Goal: Ask a question

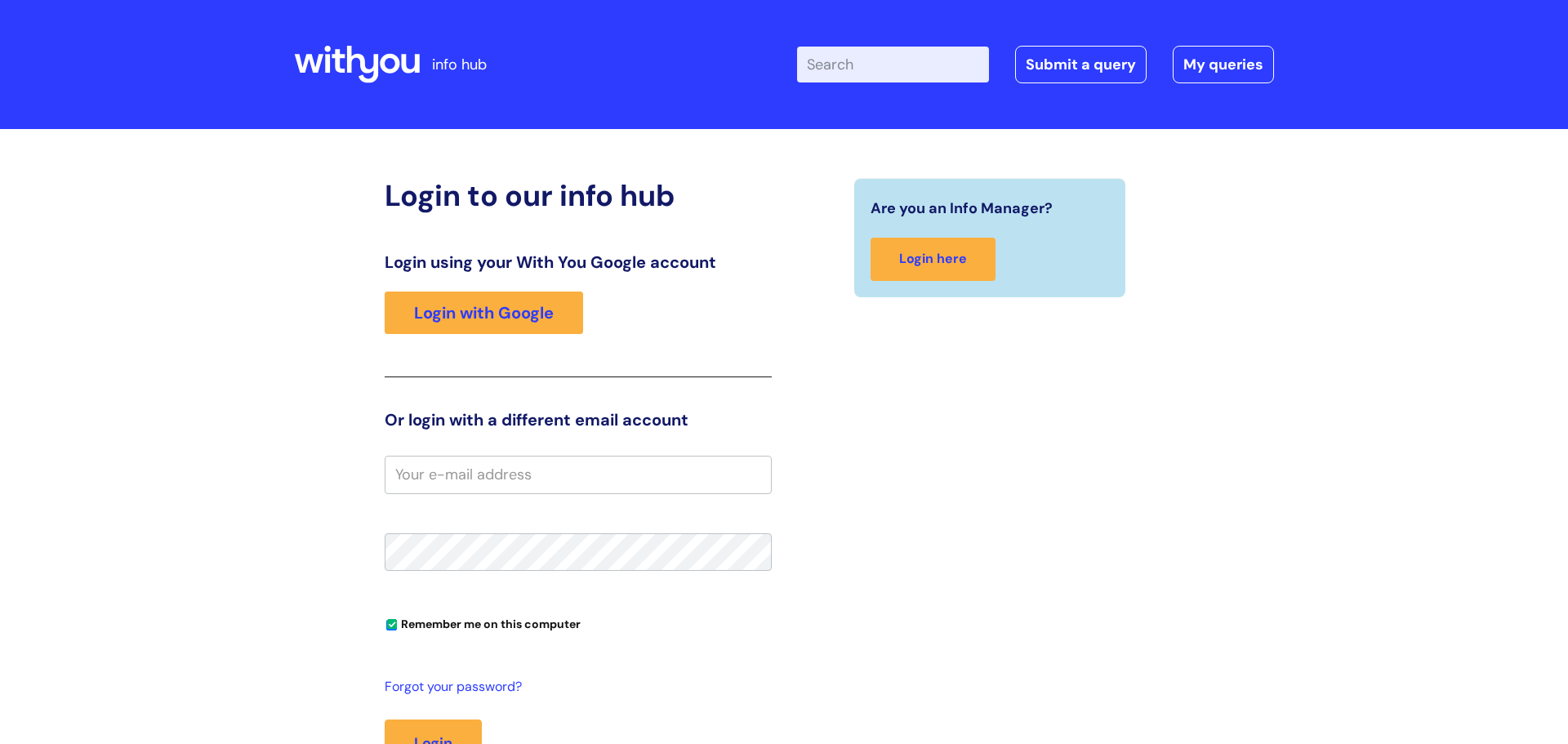
click at [534, 474] on input "email" at bounding box center [578, 474] width 387 height 37
type input "andrew.shaw@wearewithyou.org.uk"
click at [385, 719] on button "Login" at bounding box center [433, 742] width 97 height 47
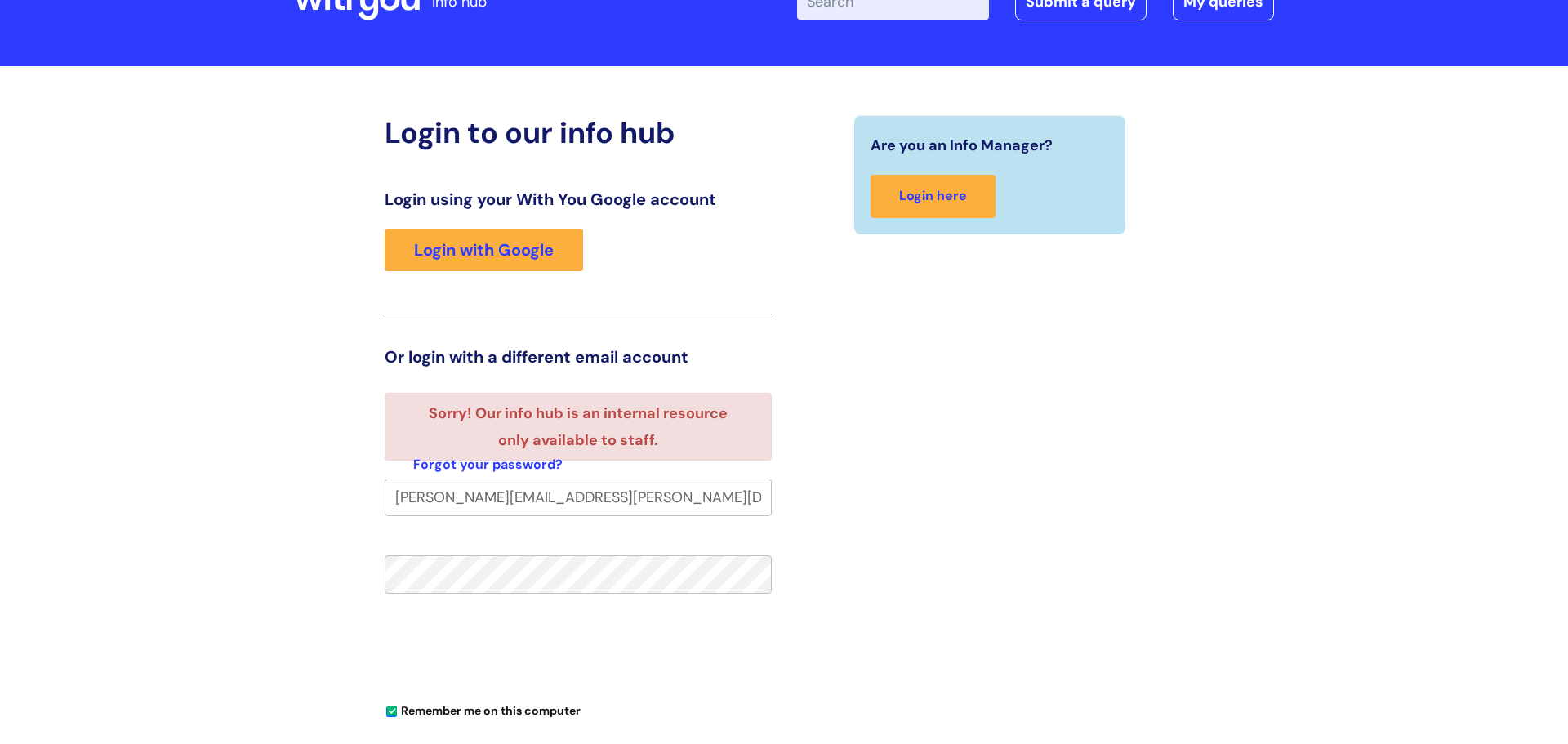
scroll to position [118, 0]
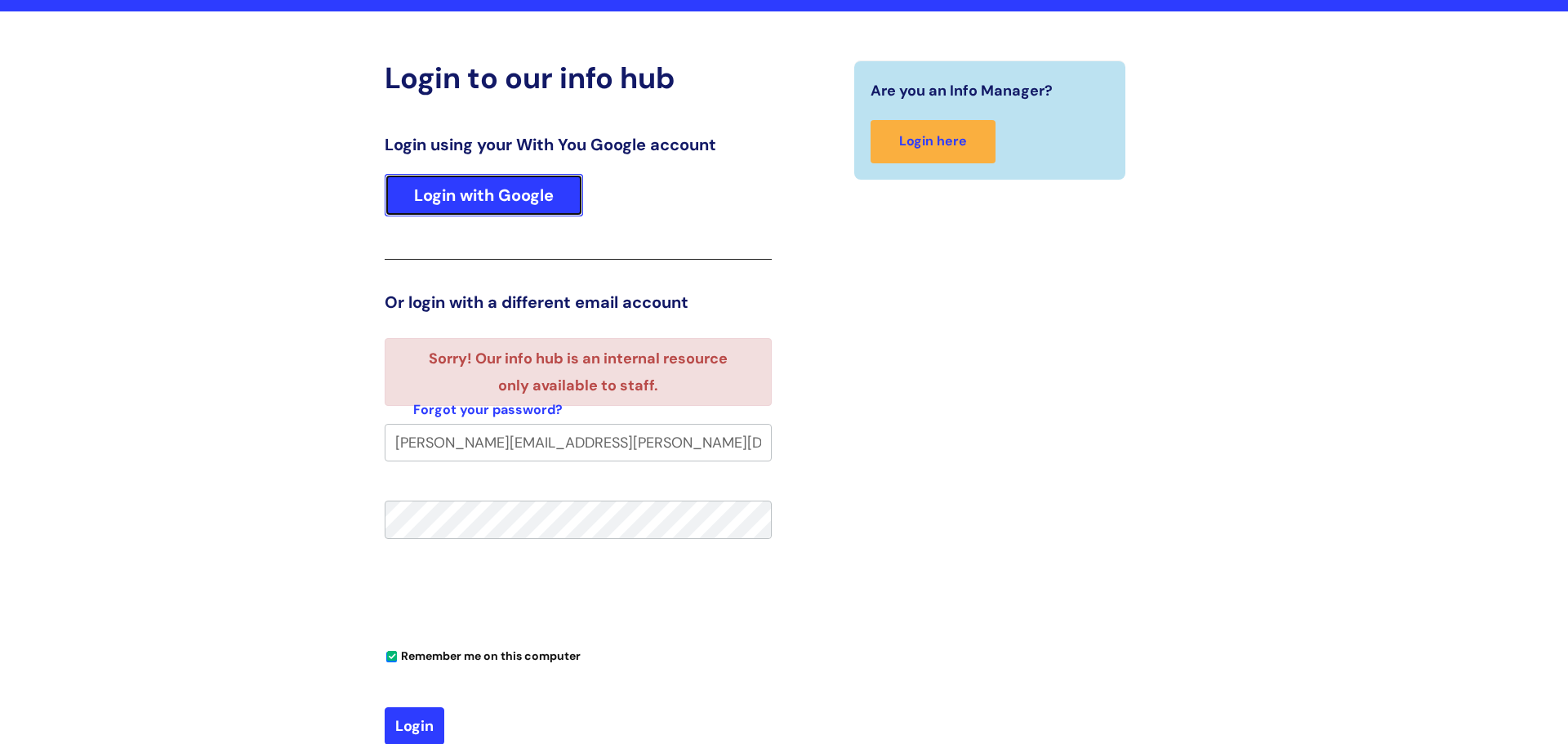
click at [541, 203] on link "Login with Google" at bounding box center [483, 195] width 198 height 42
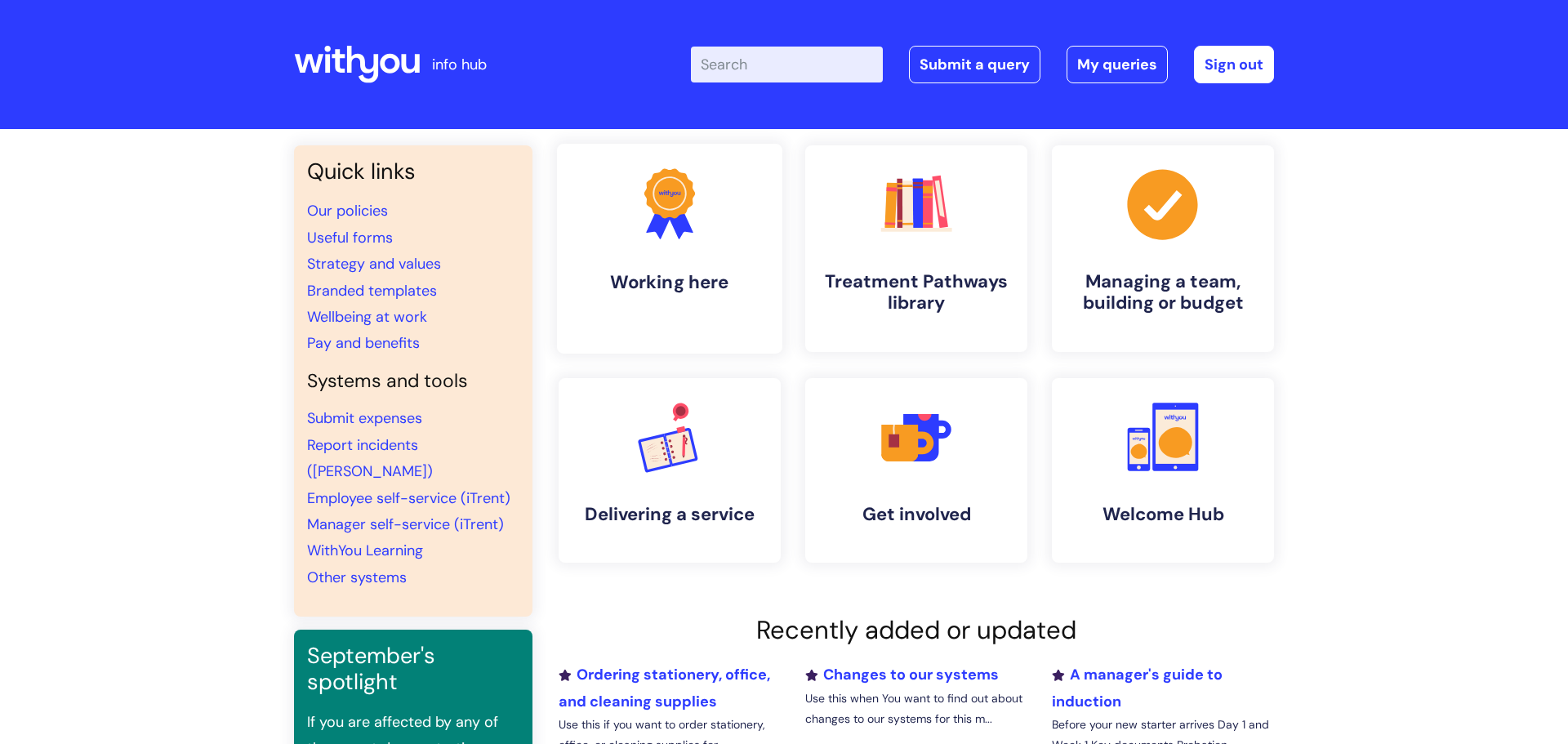
click at [647, 273] on h4 "Working here" at bounding box center [670, 282] width 199 height 22
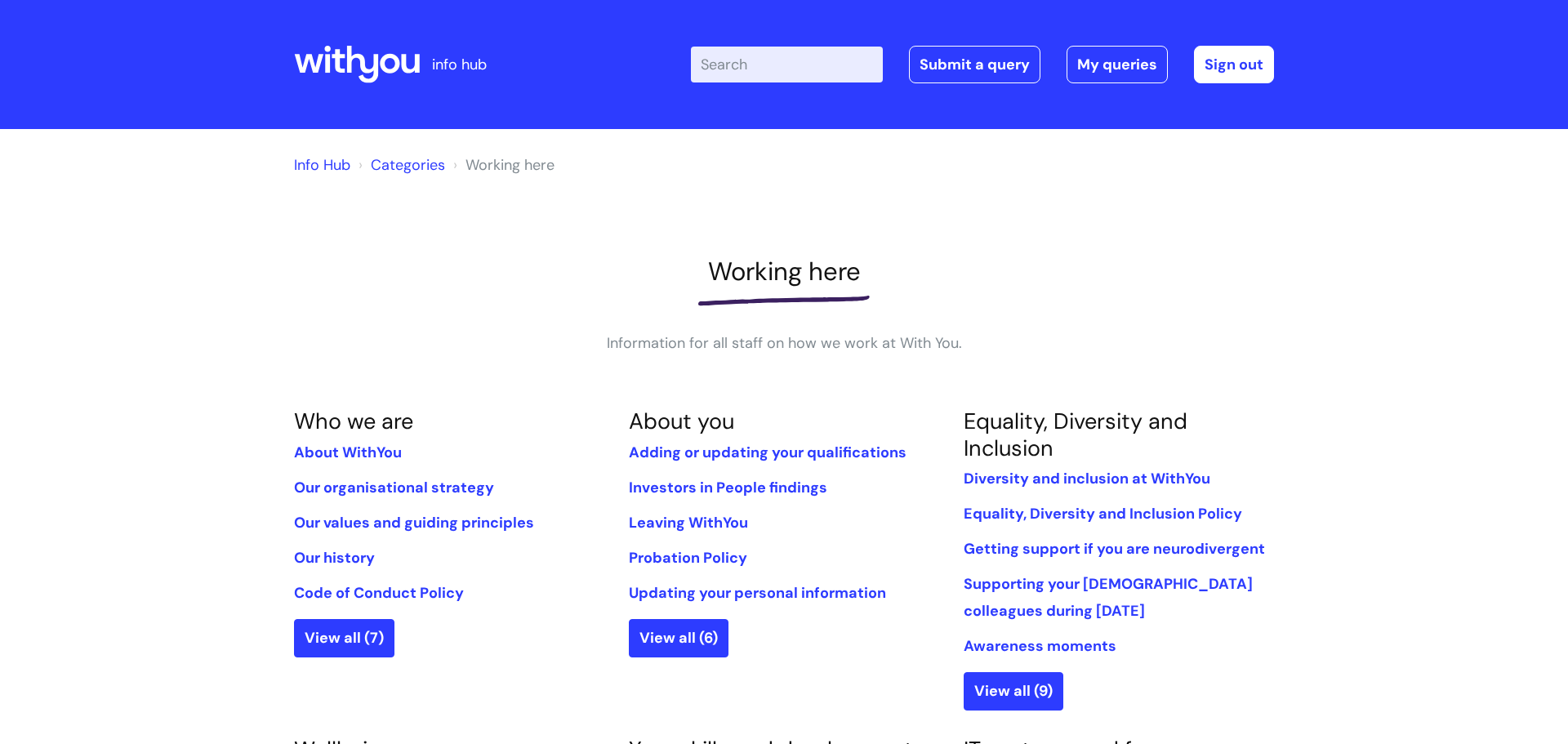
click at [328, 160] on link "Info Hub" at bounding box center [322, 165] width 56 height 20
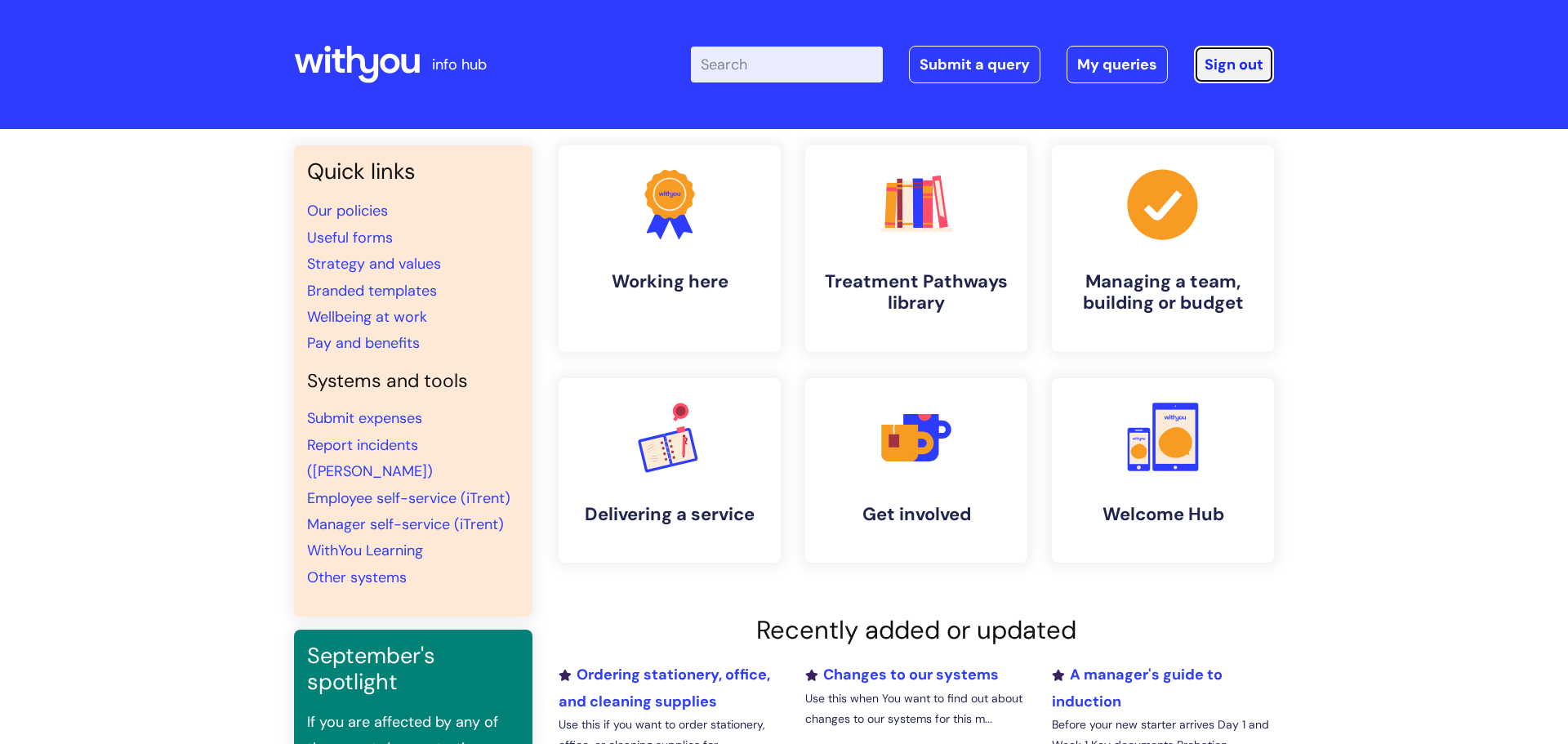
click at [1244, 55] on link "Sign out" at bounding box center [1233, 64] width 80 height 37
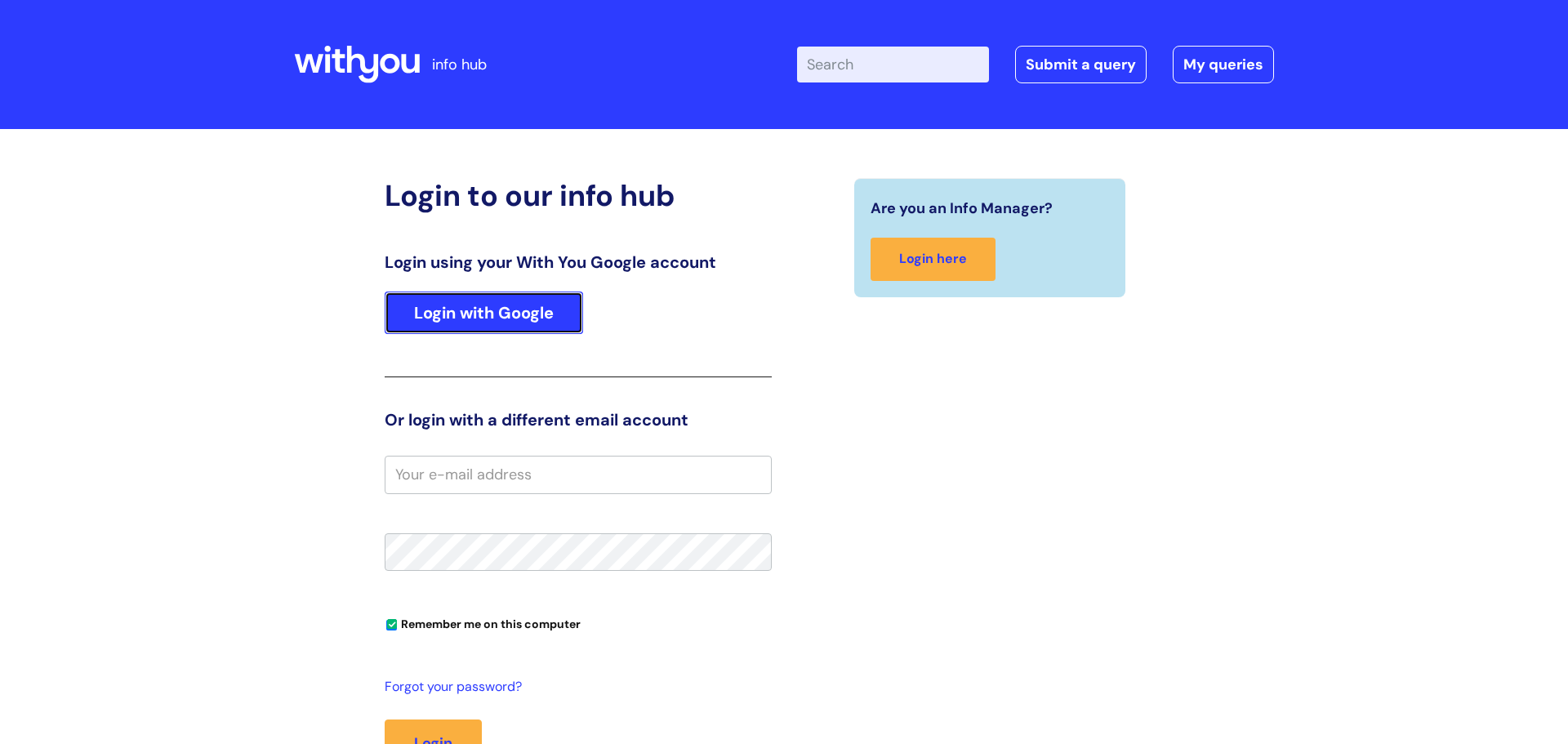
click at [463, 311] on link "Login with Google" at bounding box center [483, 312] width 198 height 42
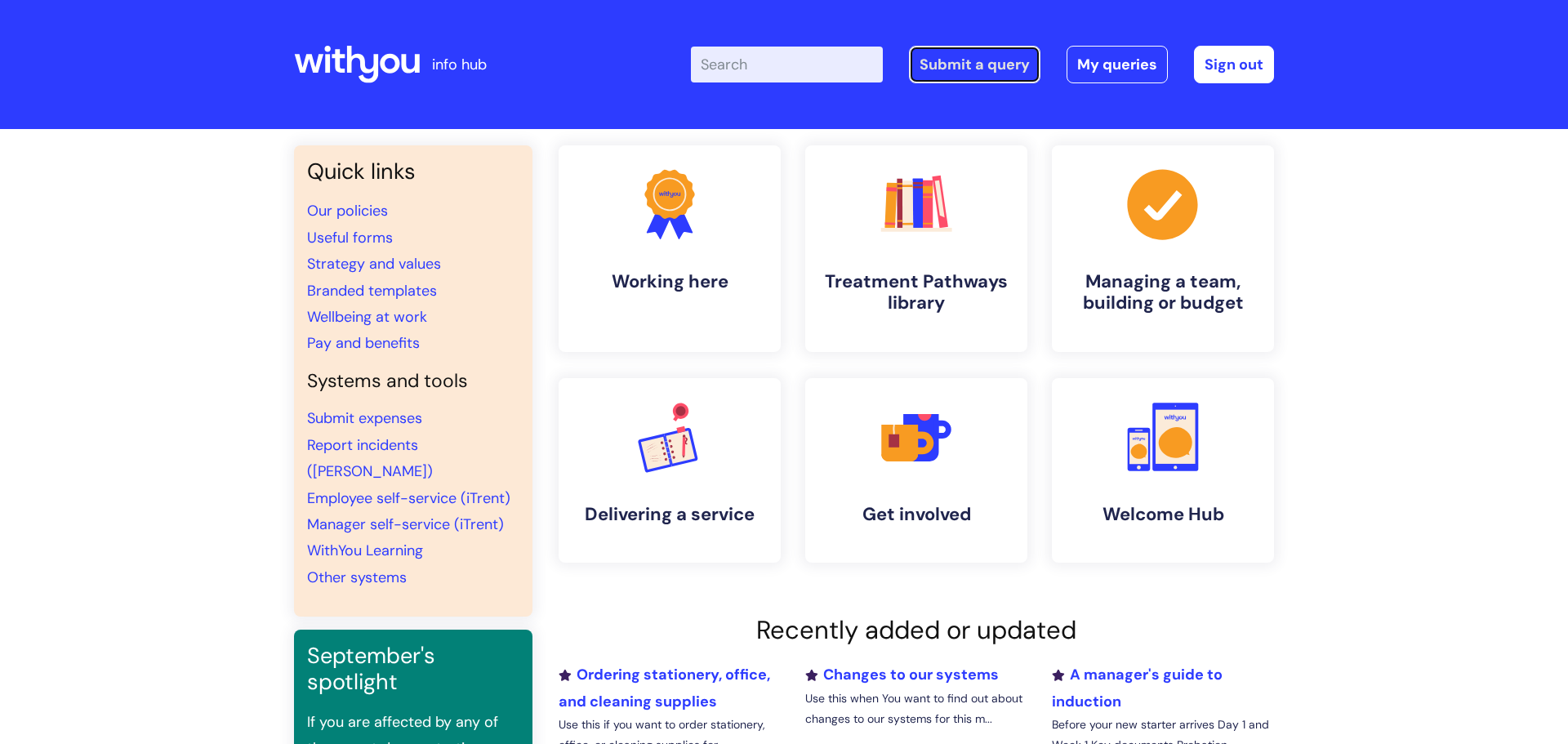
click at [981, 60] on link "Submit a query" at bounding box center [975, 64] width 132 height 37
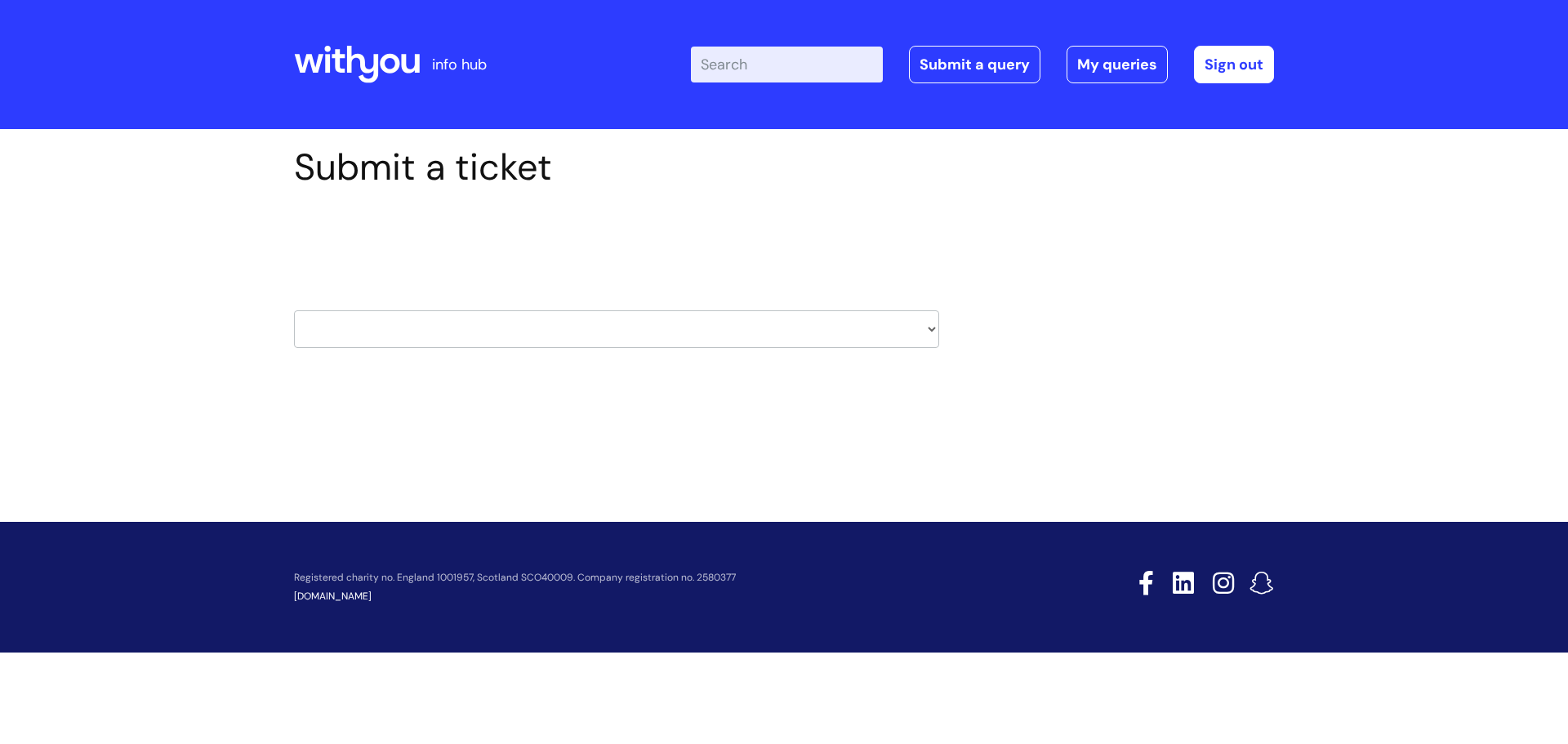
click at [928, 331] on select "HR / People IT and Support Clinical Drug Alerts Finance Accounts Data Support T…" at bounding box center [617, 328] width 645 height 37
click at [748, 72] on input "Enter your search term here..." at bounding box center [787, 64] width 192 height 36
